Goal: Check status: Check status

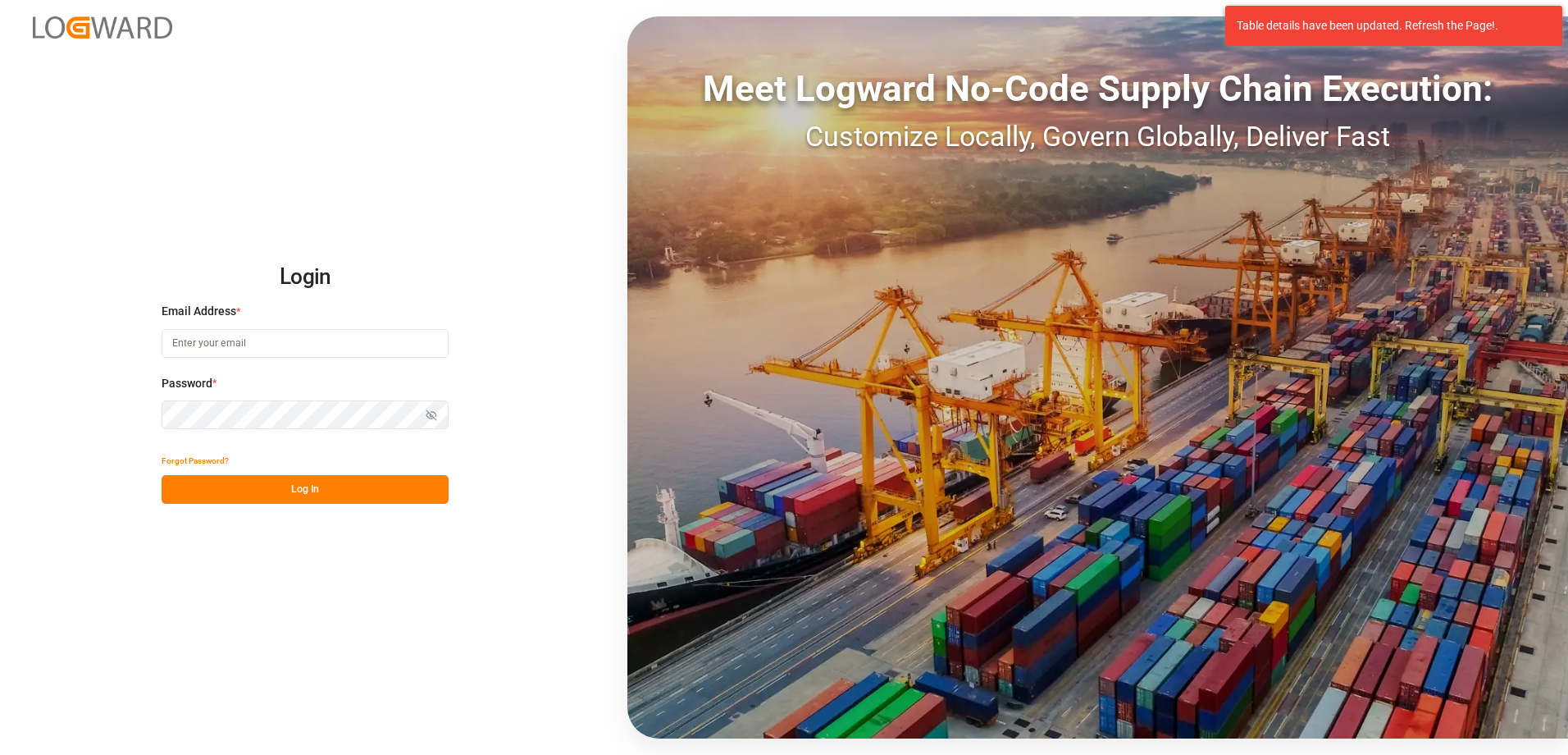
click at [251, 345] on input at bounding box center [305, 343] width 287 height 29
type input "[PERSON_NAME][EMAIL_ADDRESS][DOMAIN_NAME]"
click at [308, 488] on button "Log In" at bounding box center [305, 490] width 287 height 29
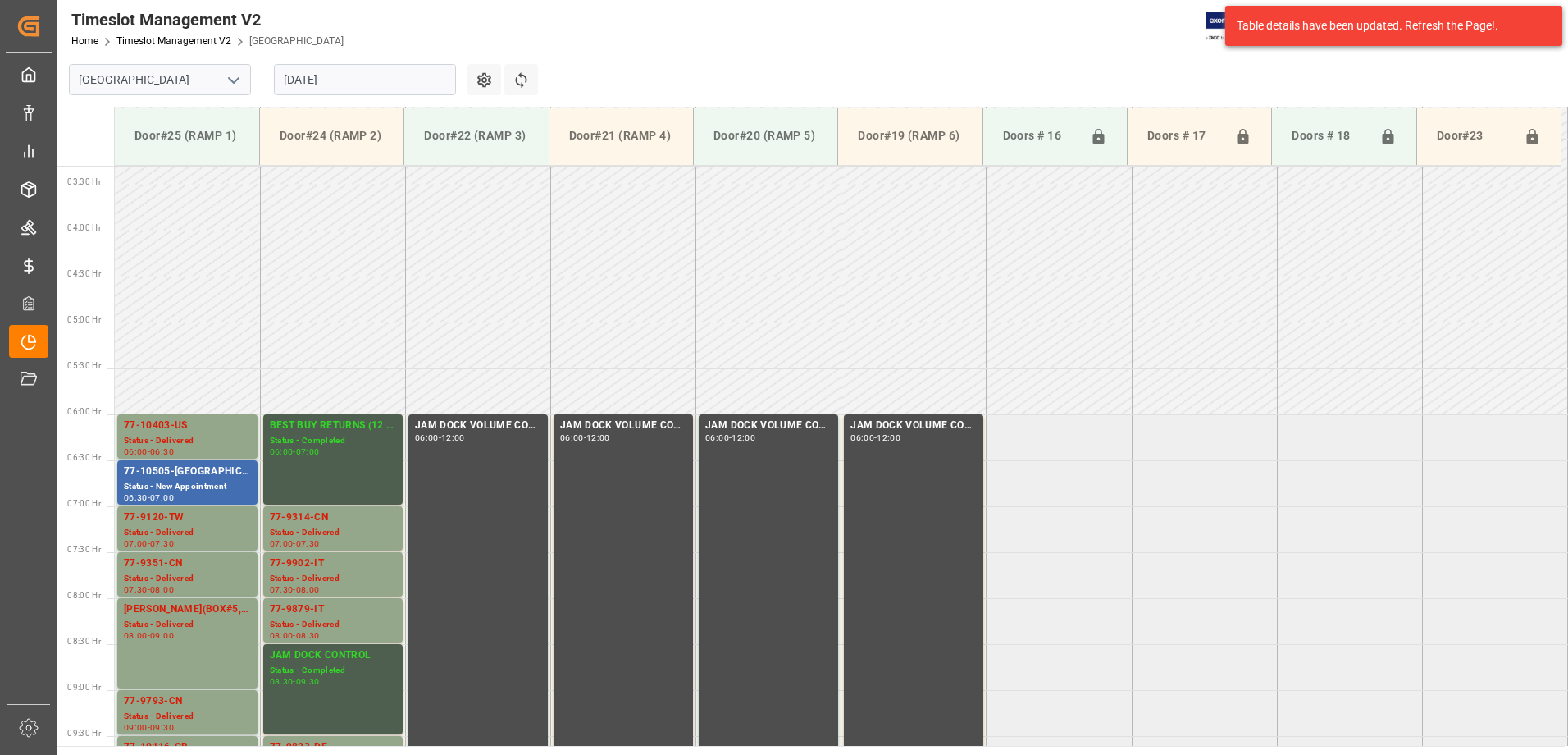
scroll to position [161, 0]
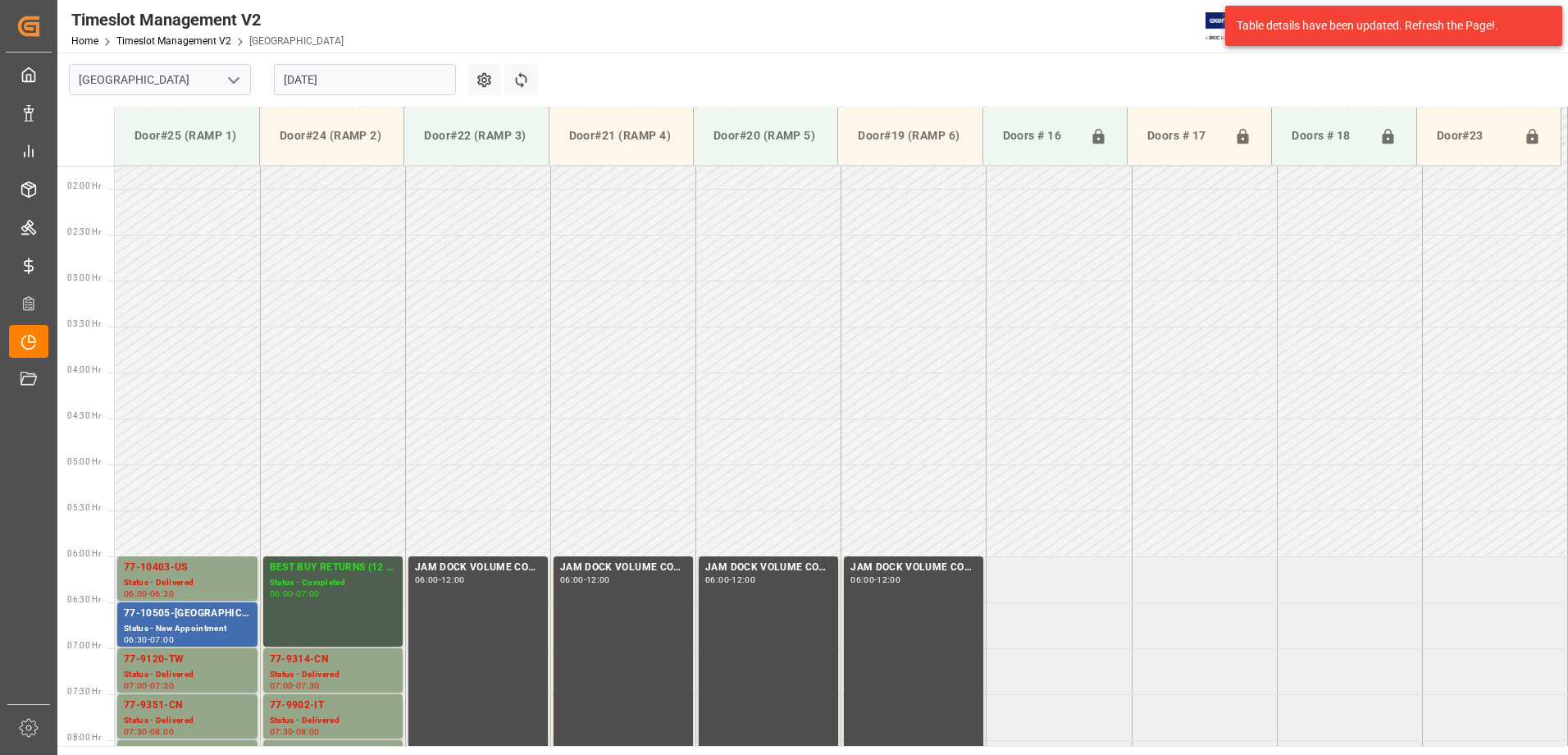
click at [370, 84] on input "[DATE]" at bounding box center [365, 79] width 182 height 31
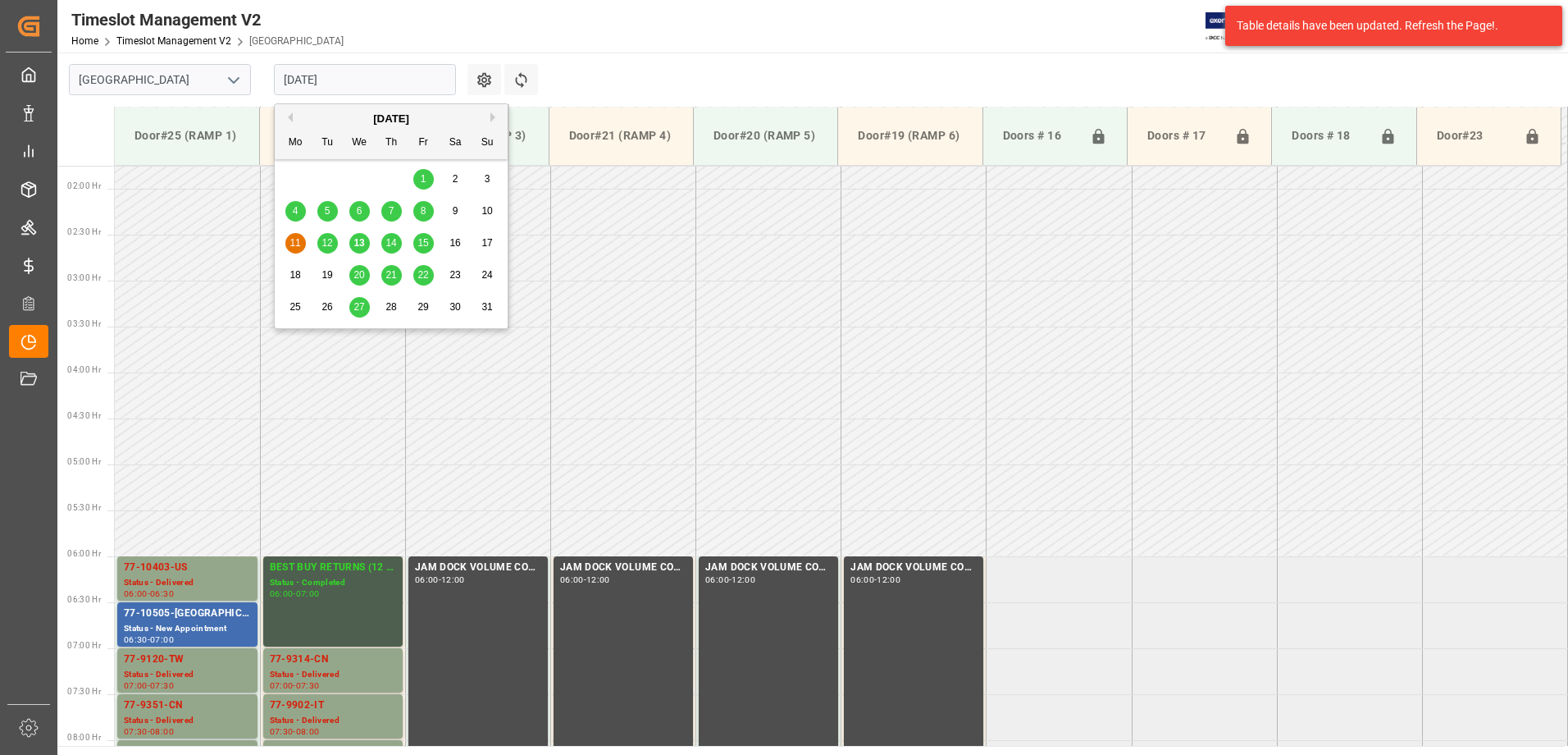
click at [355, 245] on span "13" at bounding box center [359, 243] width 11 height 11
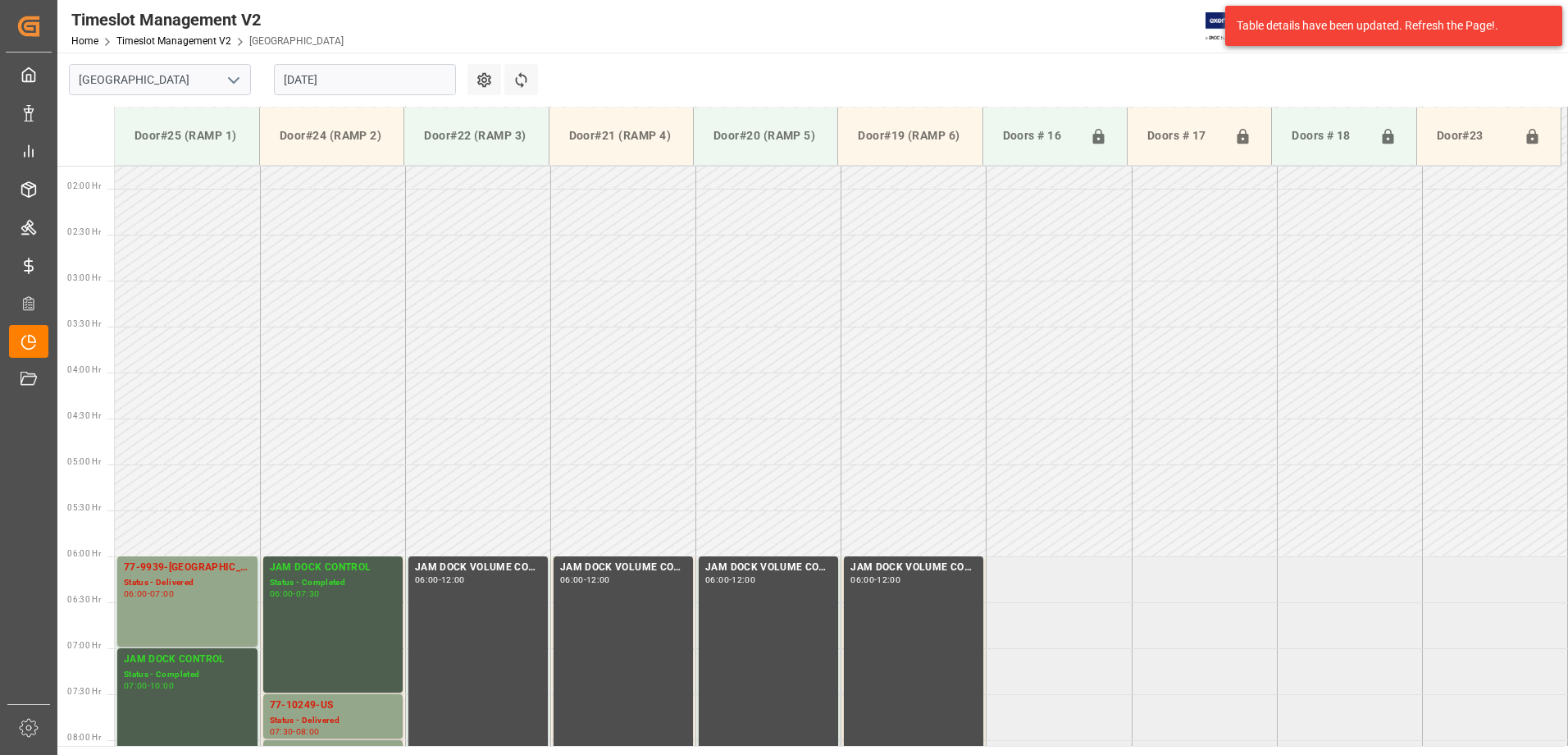
click at [370, 81] on input "[DATE]" at bounding box center [365, 79] width 182 height 31
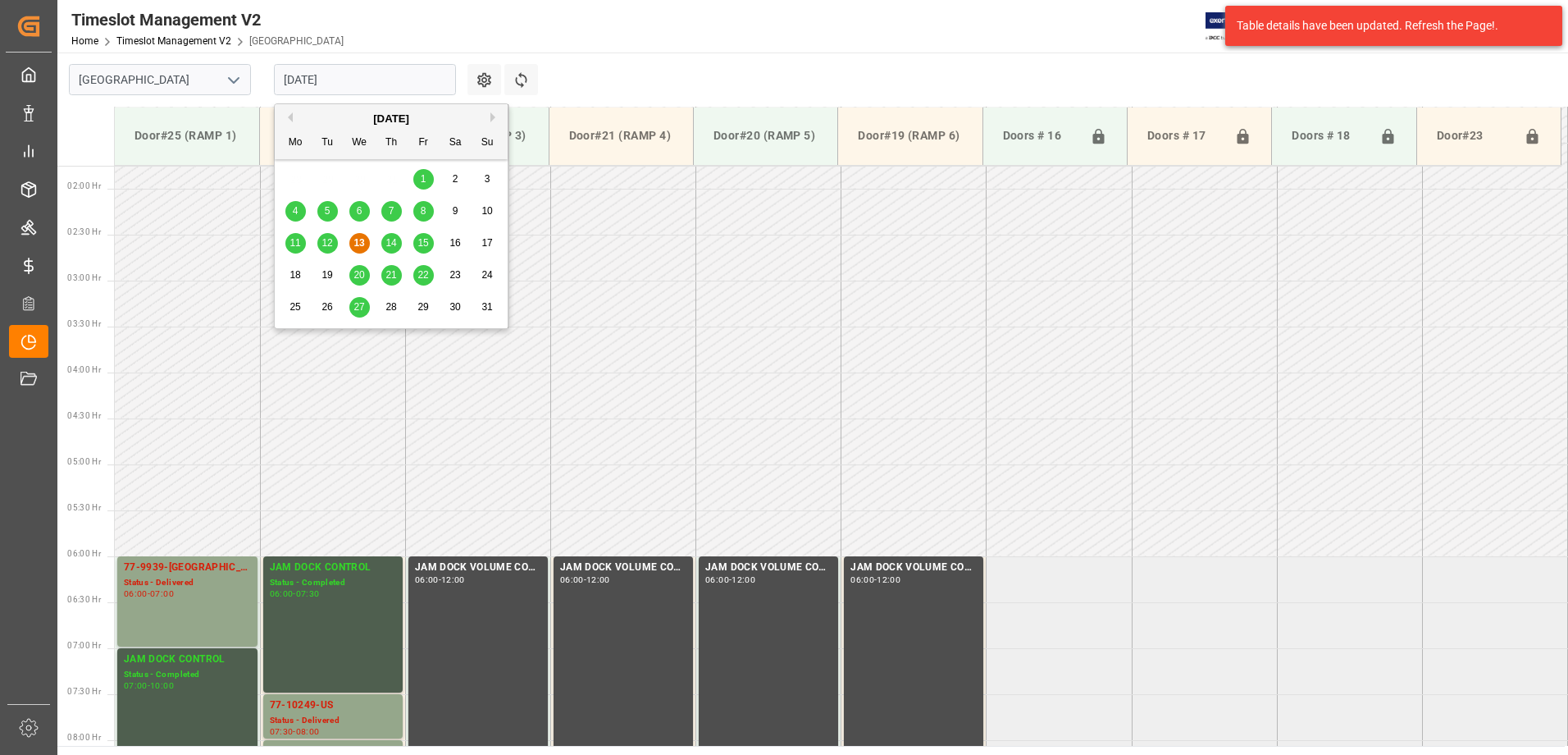
click at [390, 241] on span "14" at bounding box center [391, 243] width 11 height 11
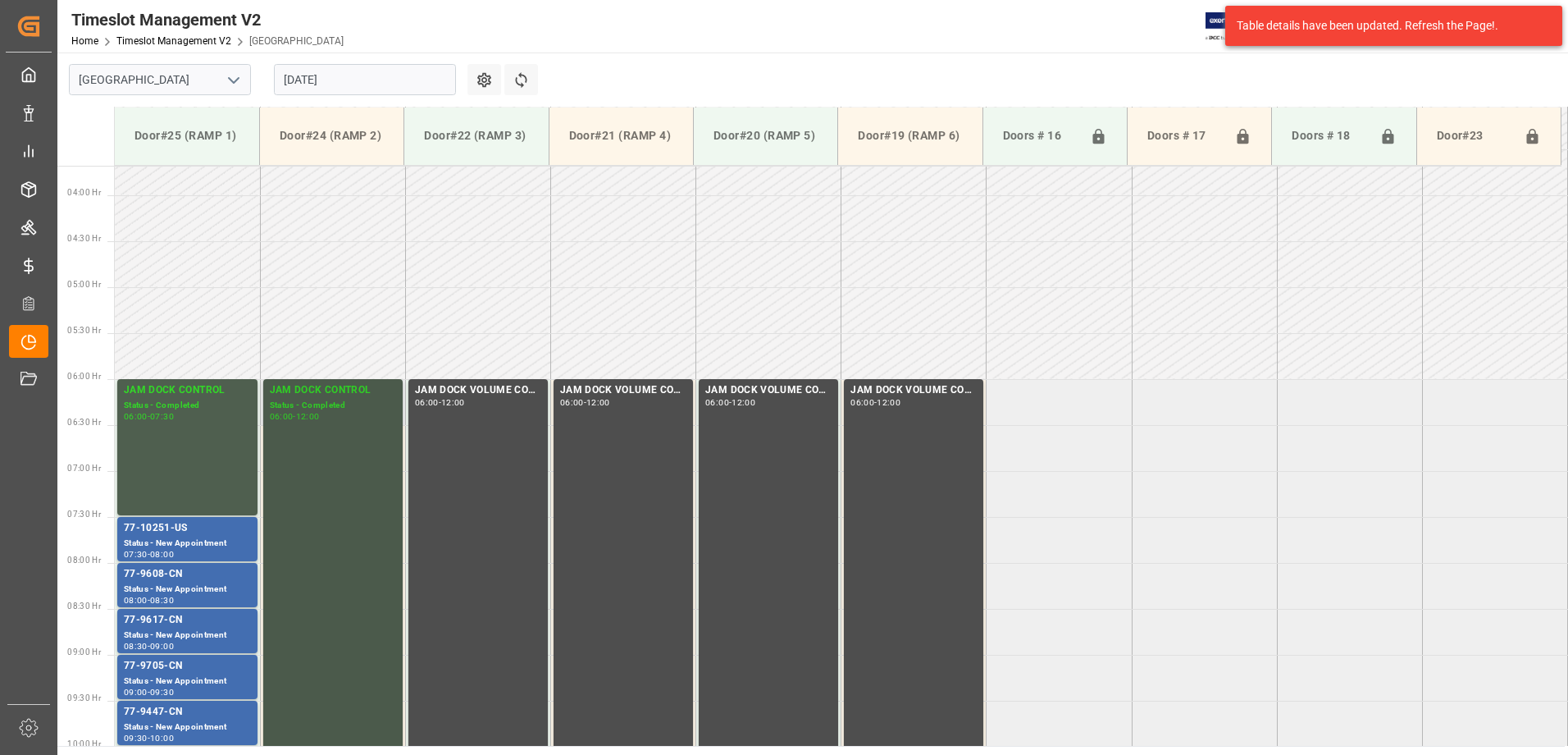
scroll to position [325, 0]
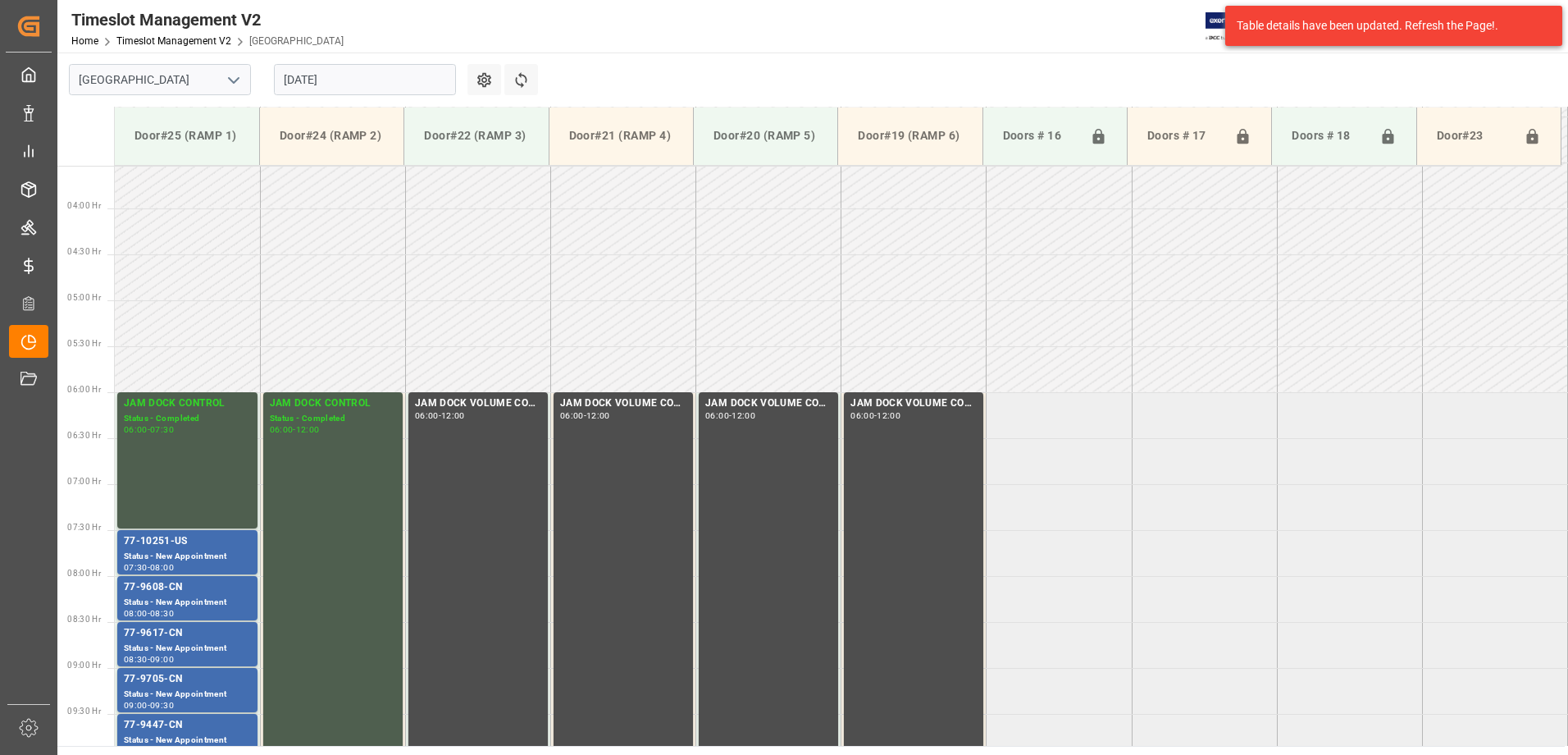
click at [407, 84] on input "[DATE]" at bounding box center [365, 79] width 182 height 31
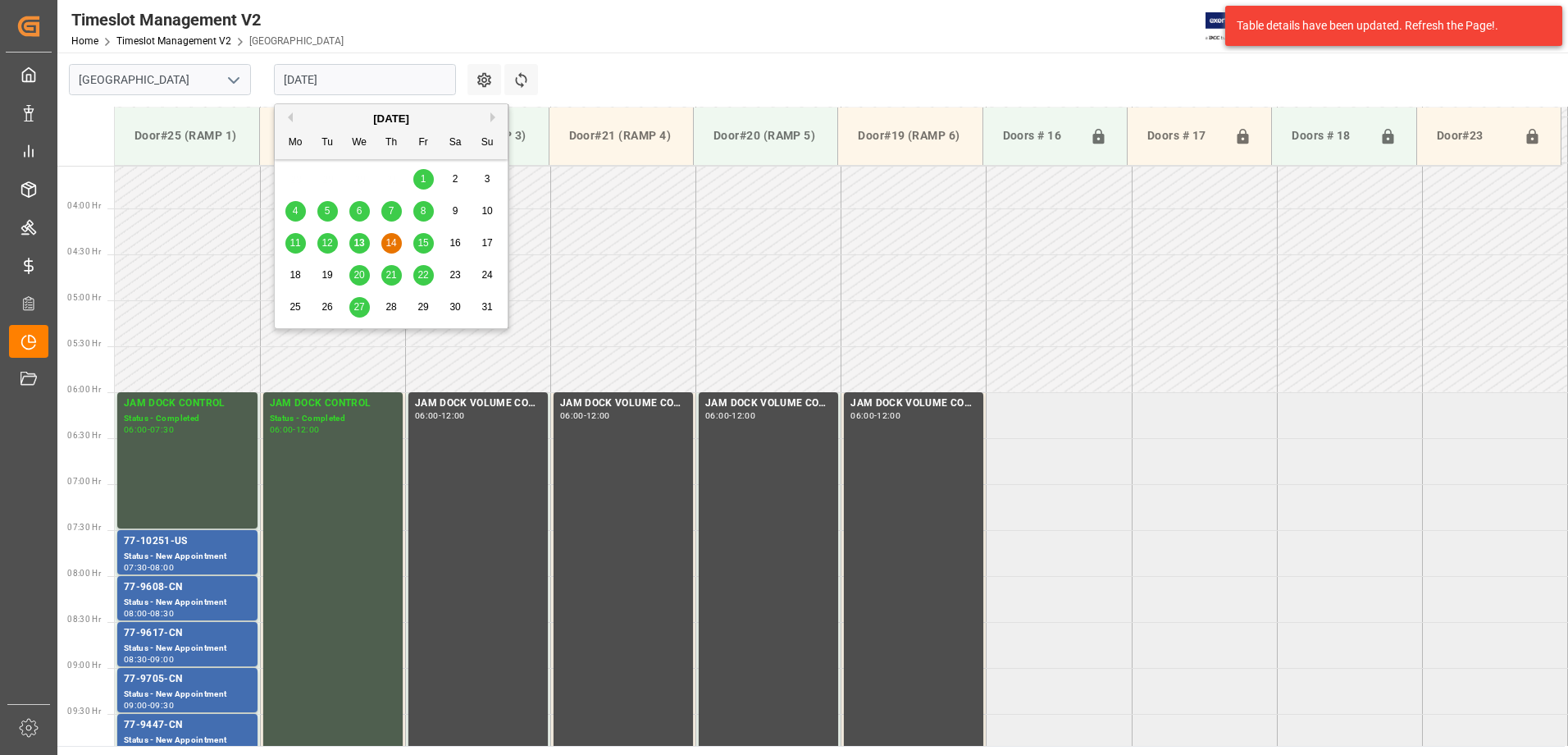
click at [425, 248] on span "15" at bounding box center [422, 243] width 11 height 11
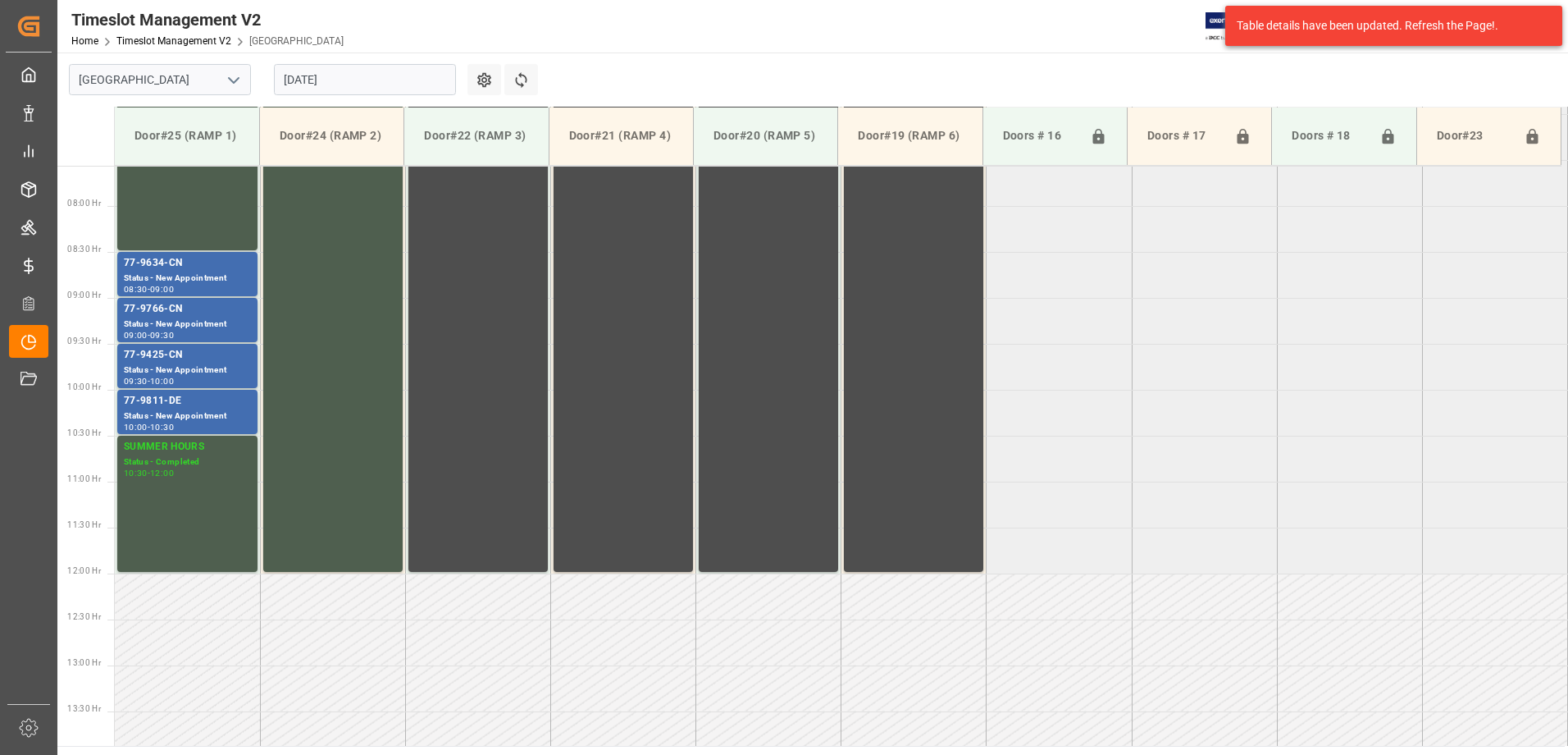
scroll to position [571, 0]
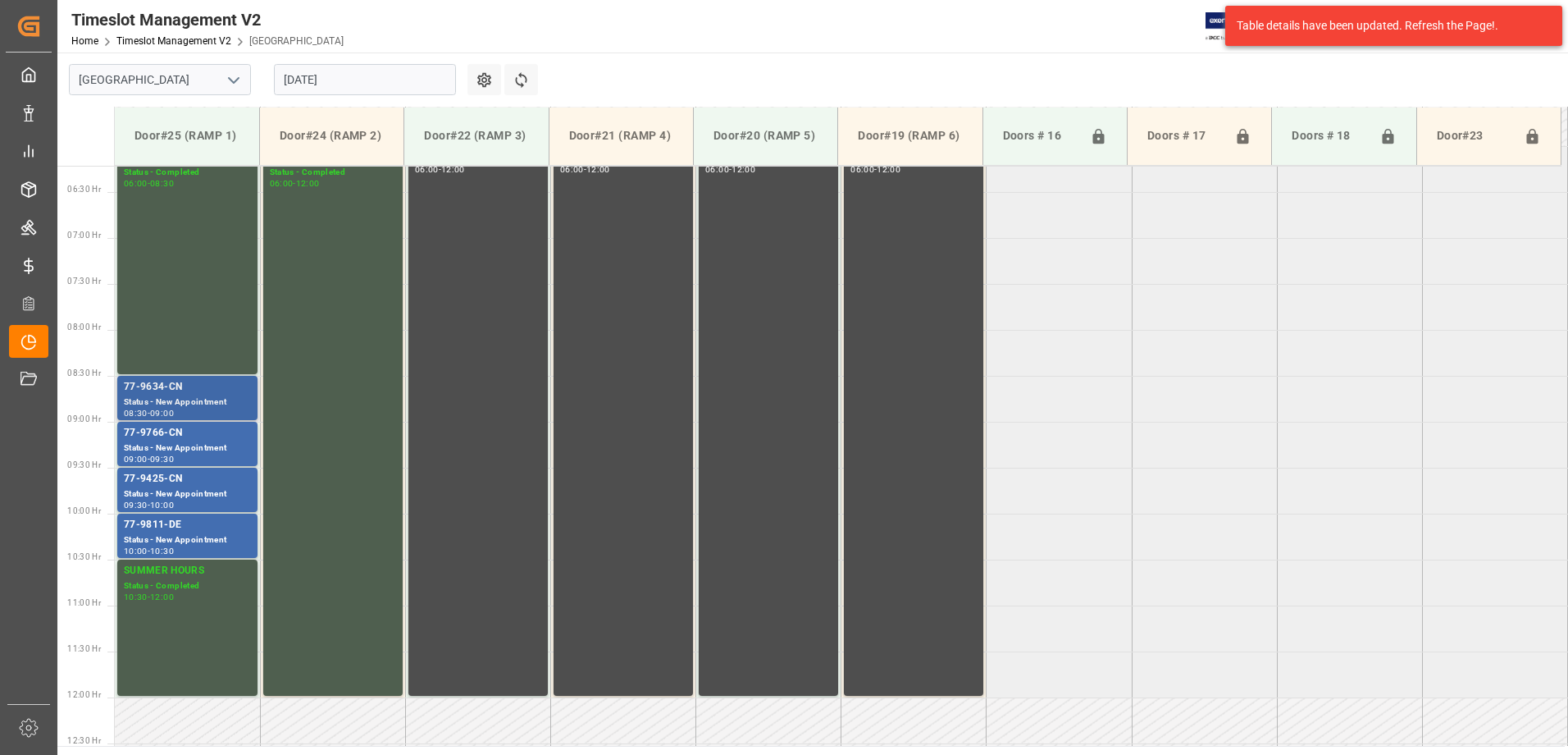
click at [205, 392] on div "77-9634-CN" at bounding box center [187, 387] width 127 height 17
click at [199, 437] on div "77-9766-CN" at bounding box center [187, 433] width 127 height 17
click at [213, 482] on div "77-9425-CN" at bounding box center [187, 479] width 127 height 17
click at [213, 522] on div "77-9811-DE" at bounding box center [187, 525] width 127 height 17
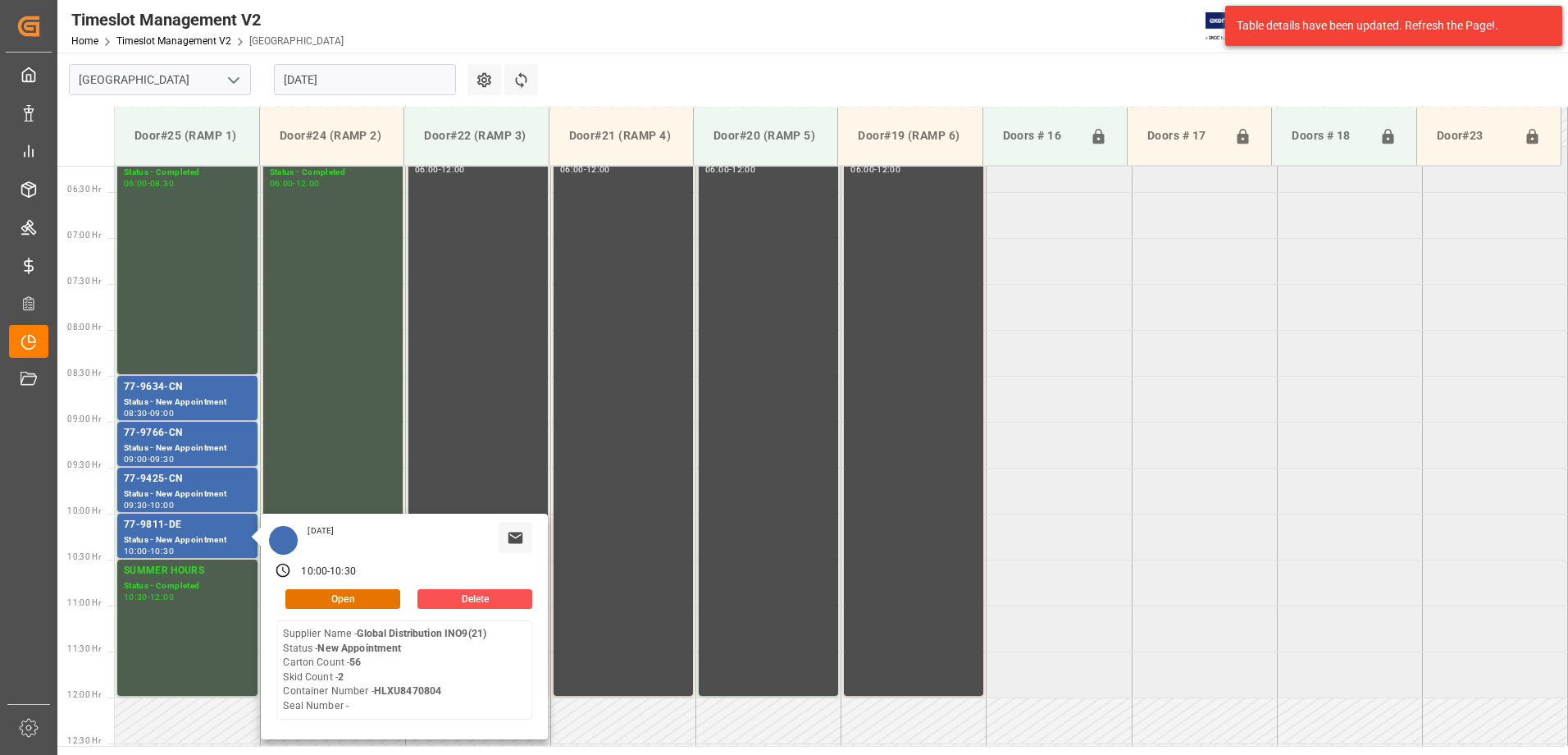
click at [373, 85] on input "[DATE]" at bounding box center [365, 79] width 182 height 31
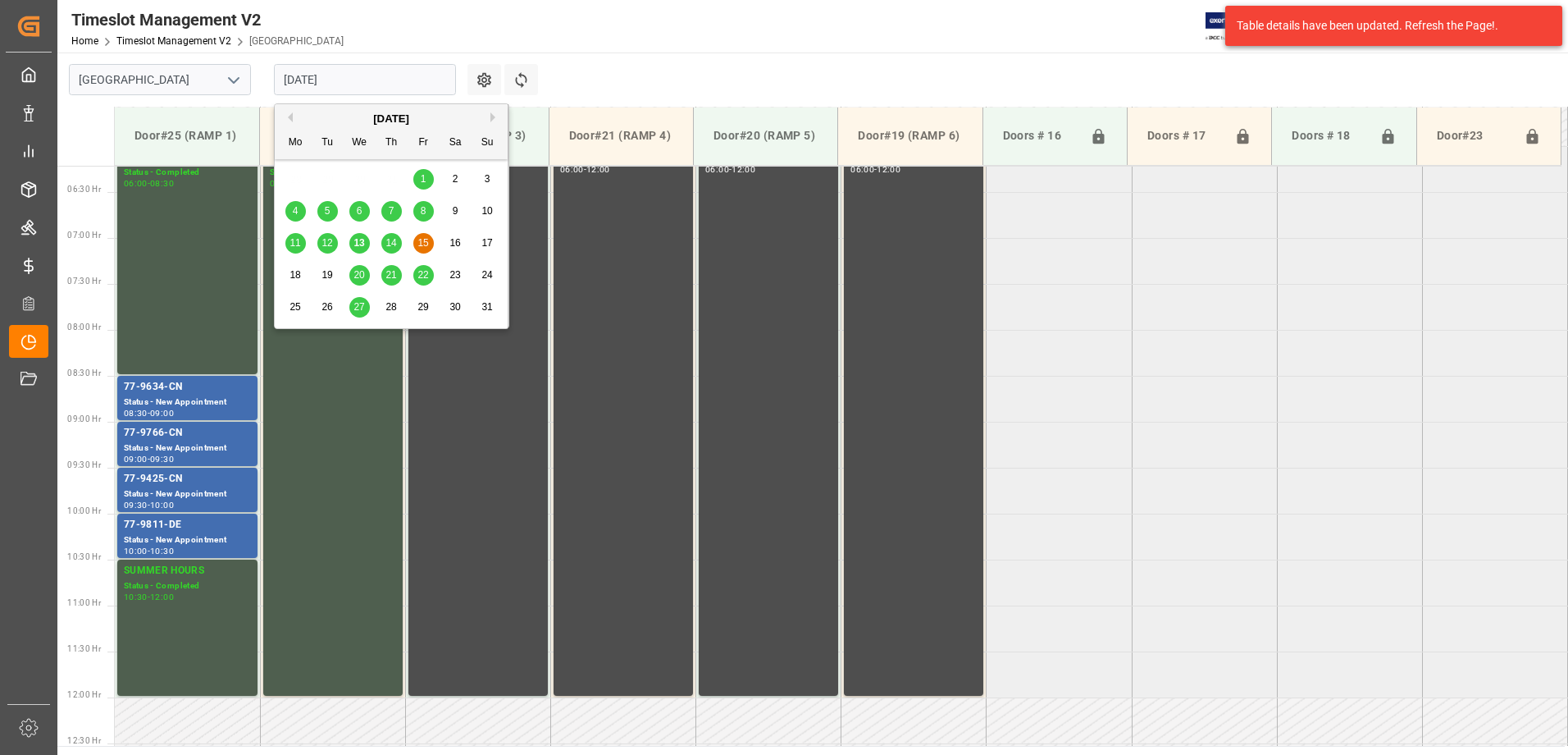
click at [292, 274] on span "18" at bounding box center [295, 274] width 11 height 11
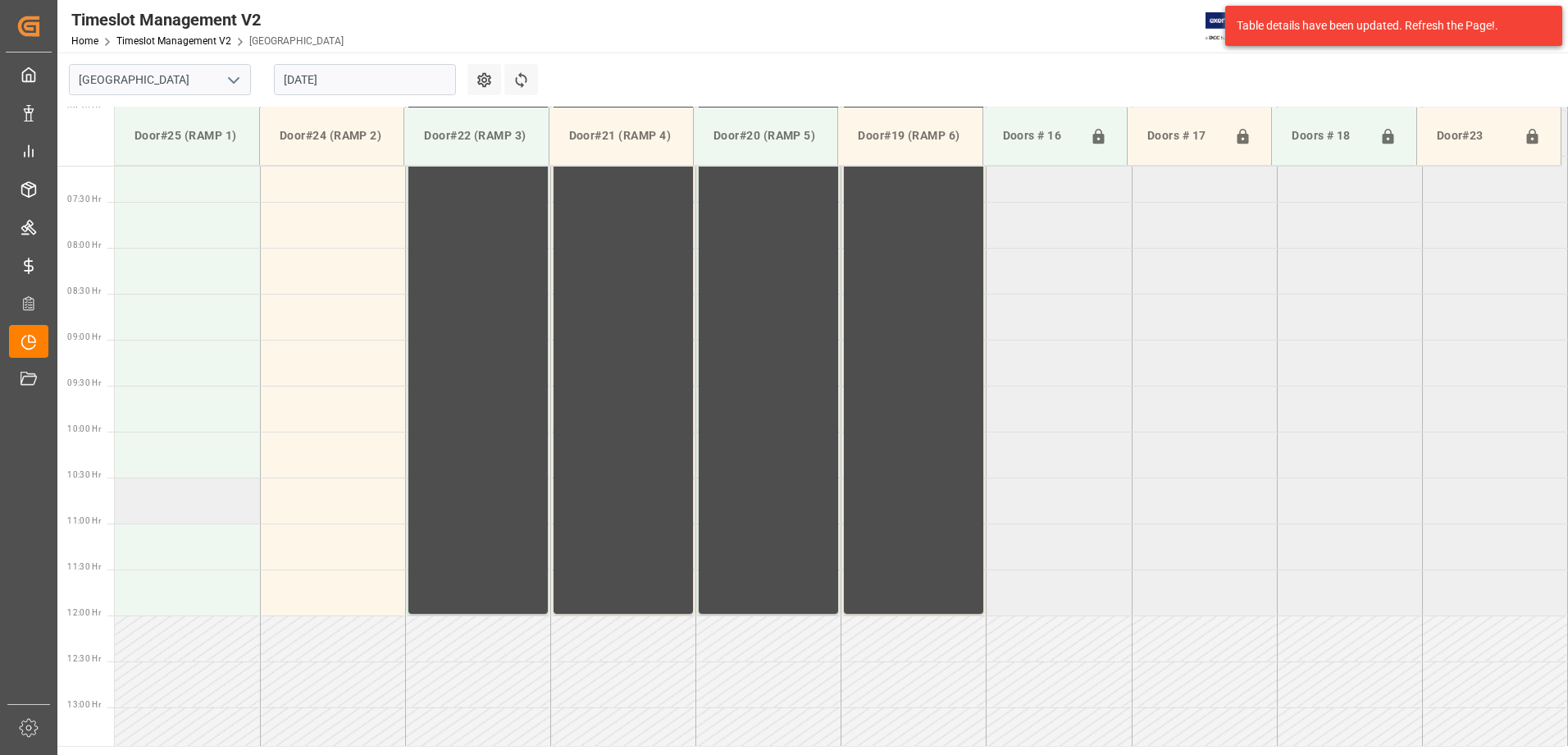
scroll to position [489, 0]
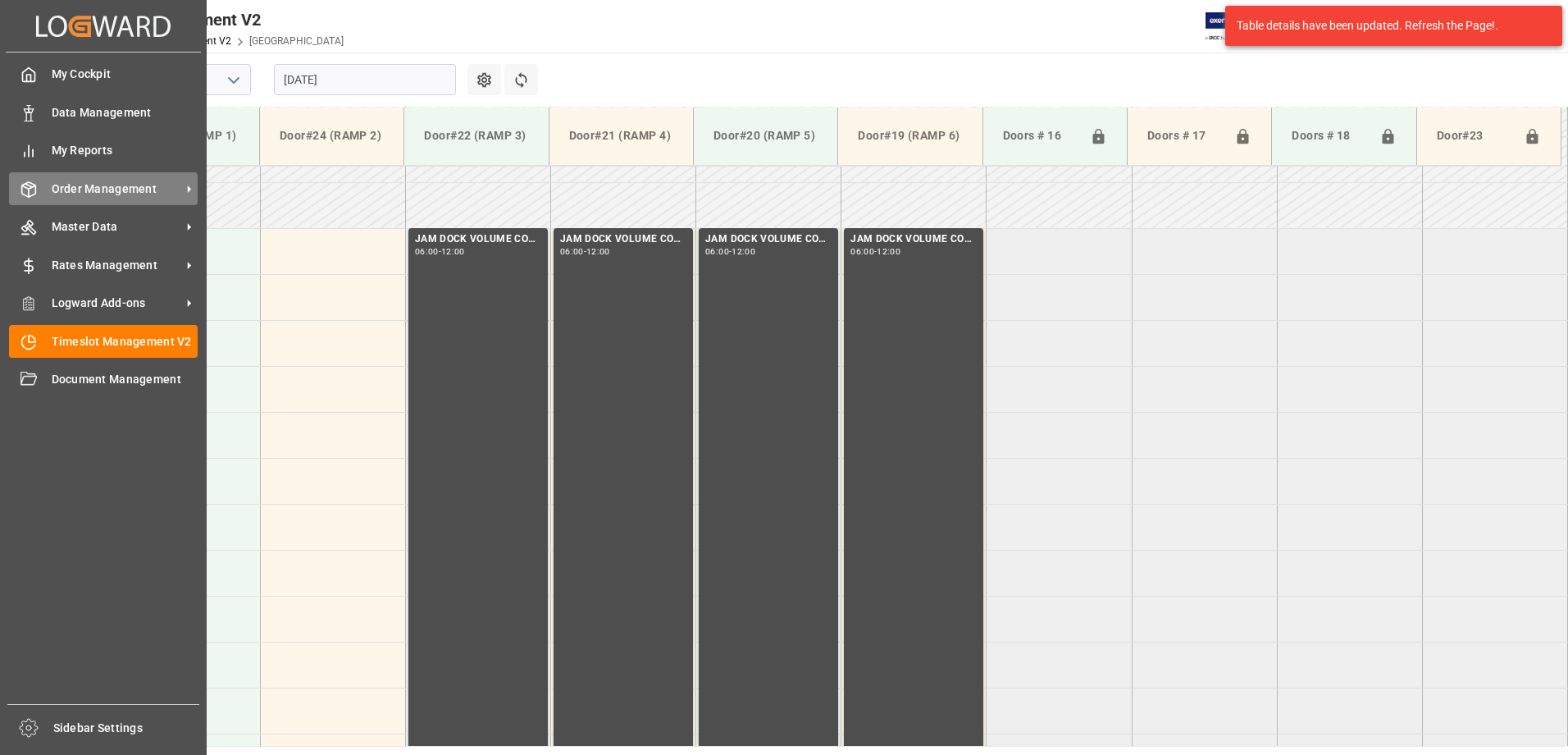
click at [81, 190] on span "Order Management" at bounding box center [116, 190] width 130 height 18
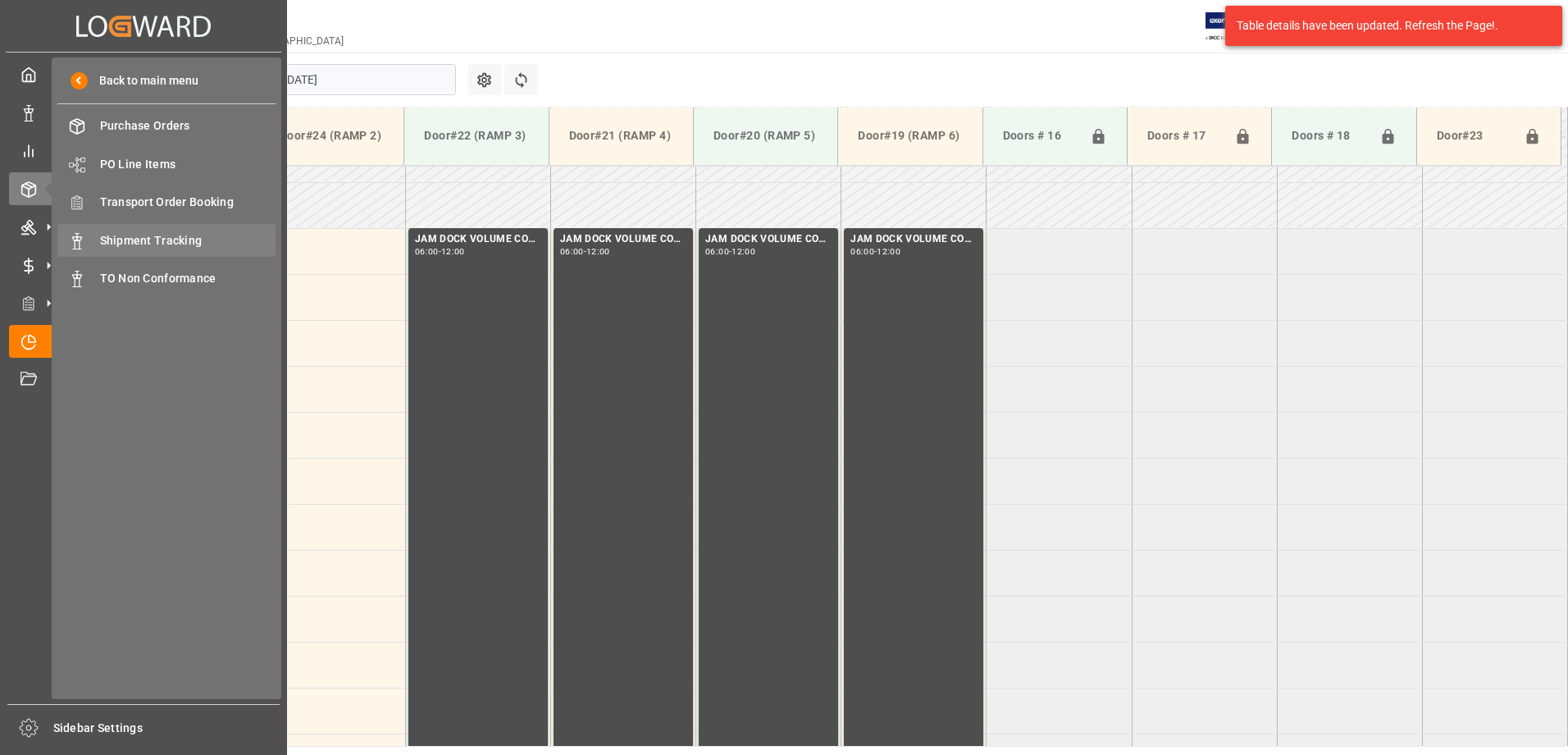
click at [158, 242] on span "Shipment Tracking" at bounding box center [188, 241] width 176 height 18
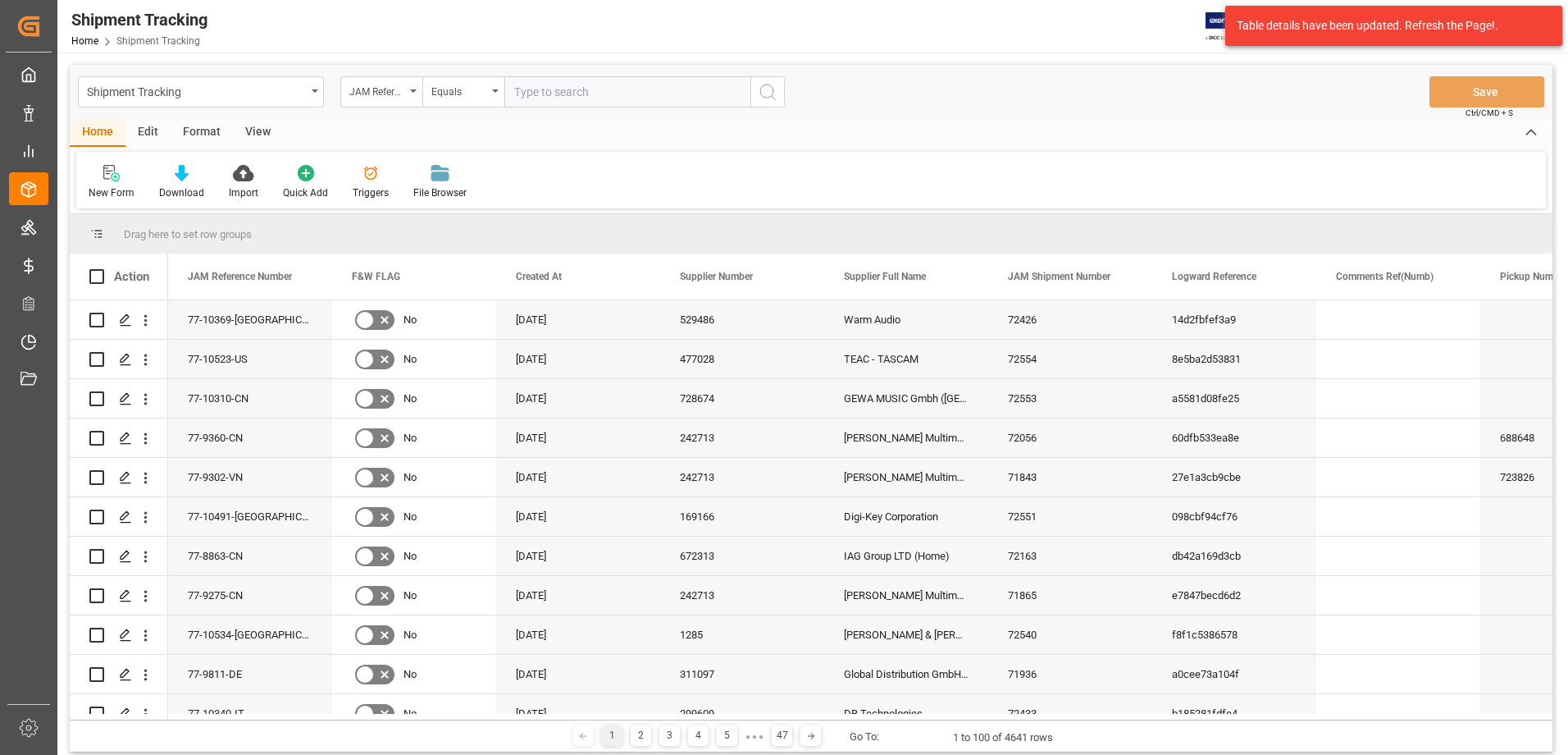
click at [569, 83] on input "text" at bounding box center [627, 91] width 246 height 31
type input "77-9577-cn"
click at [780, 88] on button "search button" at bounding box center [767, 91] width 34 height 31
